Goal: Find specific page/section: Find specific page/section

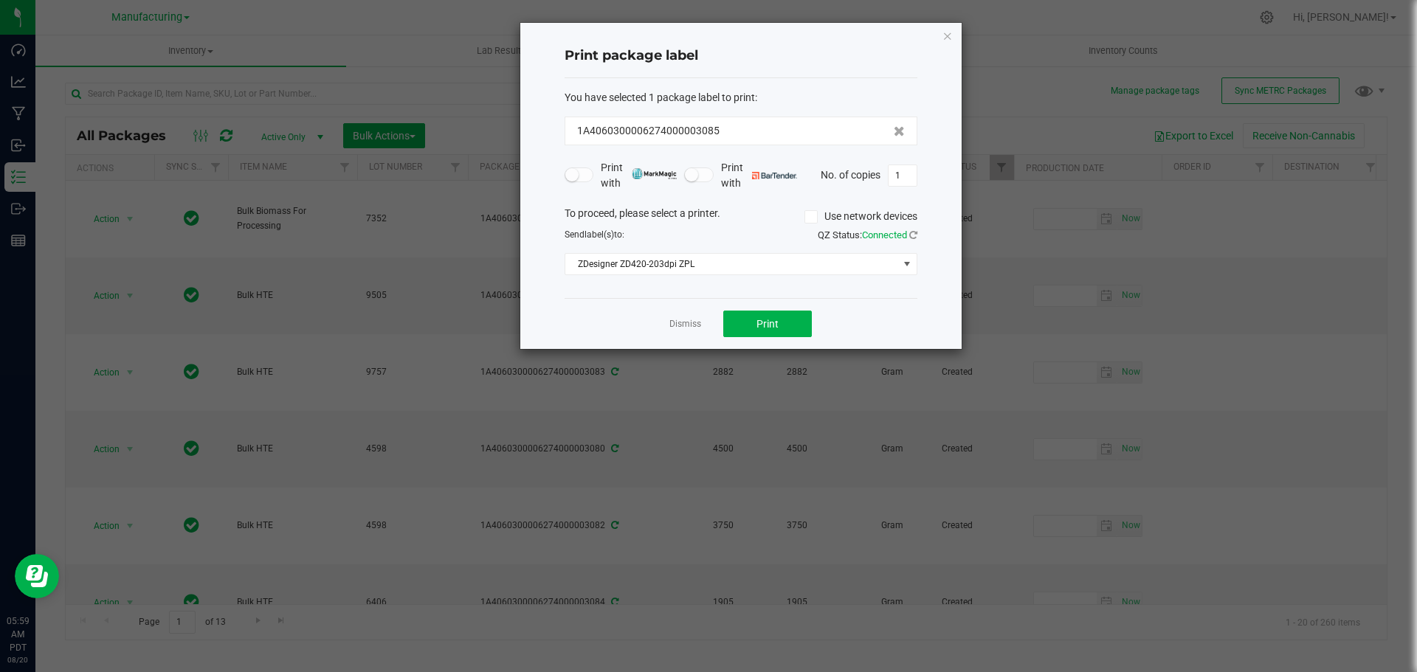
drag, startPoint x: 940, startPoint y: 38, endPoint x: 949, endPoint y: 30, distance: 11.5
click at [942, 34] on div "Print package label You have selected 1 package label to print : 1A406030000627…" at bounding box center [740, 186] width 441 height 326
click at [949, 30] on icon "button" at bounding box center [947, 36] width 10 height 18
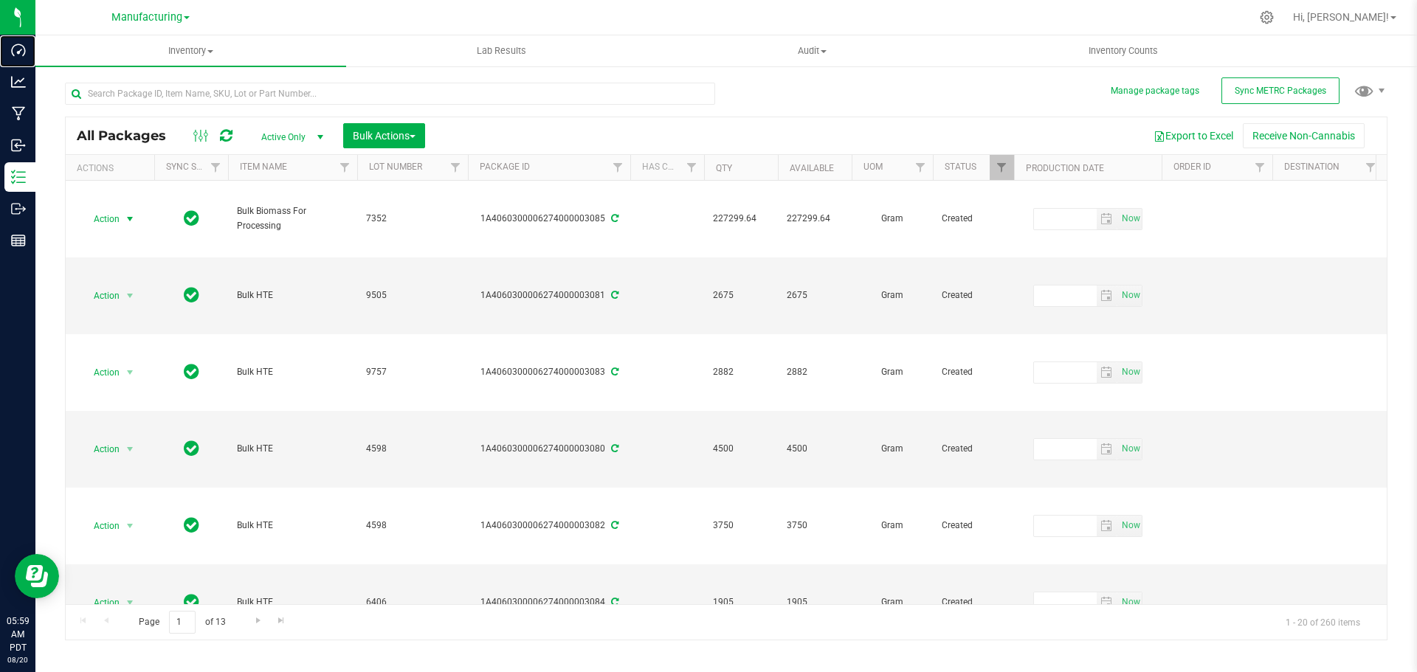
click at [0, 0] on p "Dashboard" at bounding box center [0, 0] width 0 height 0
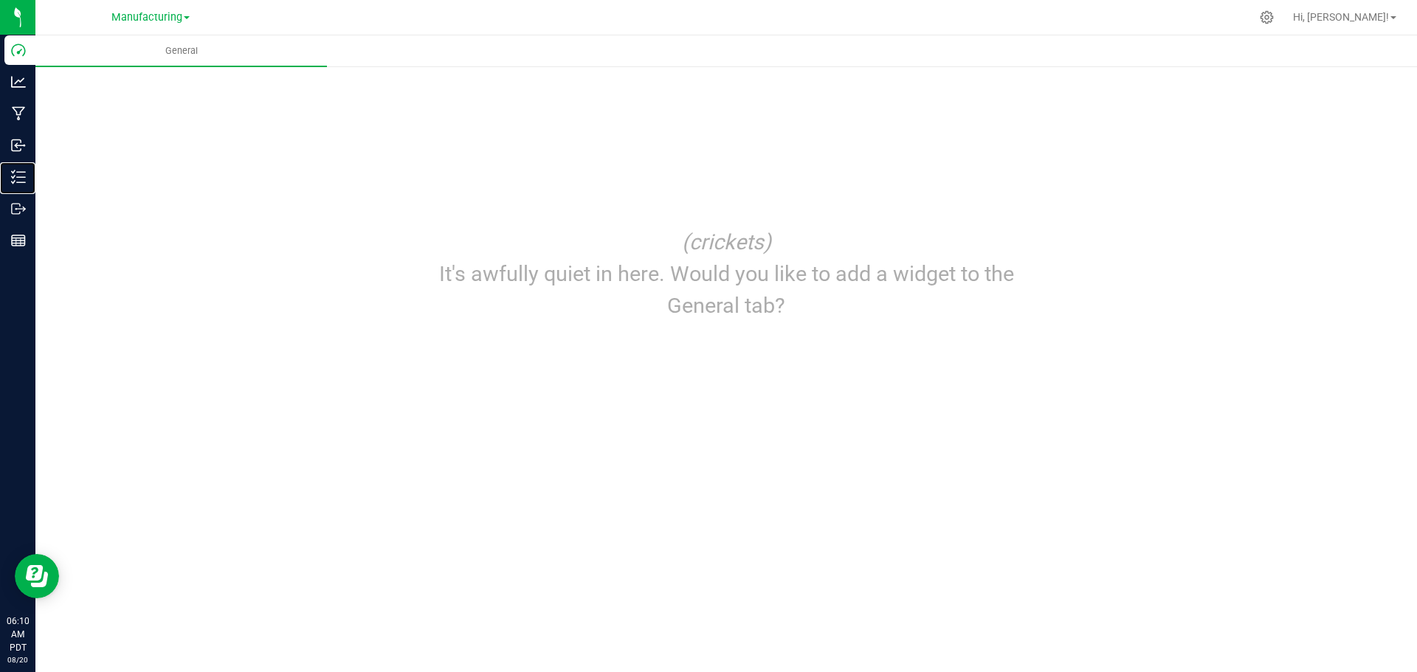
click at [0, 0] on p "Inventory" at bounding box center [0, 0] width 0 height 0
